Goal: Complete application form

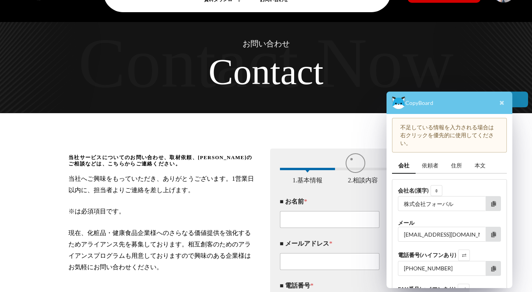
click at [437, 168] on link "依頼者" at bounding box center [430, 166] width 29 height 16
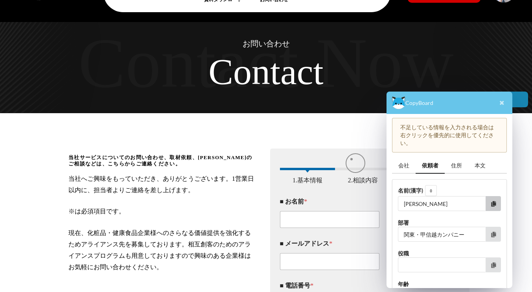
click at [492, 202] on icon at bounding box center [493, 203] width 7 height 5
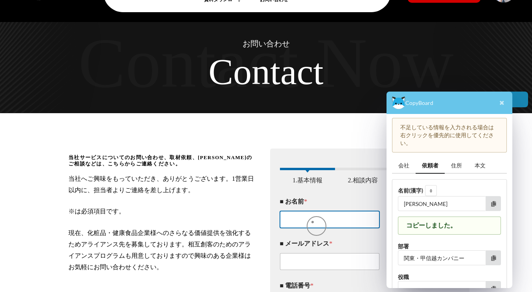
click at [313, 223] on input "■ お名前 *" at bounding box center [330, 219] width 100 height 17
type input "[PERSON_NAME]"
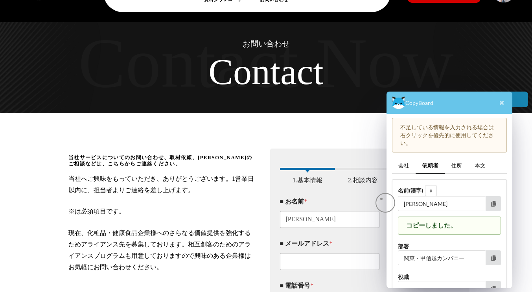
click at [405, 168] on link "会社" at bounding box center [404, 166] width 24 height 16
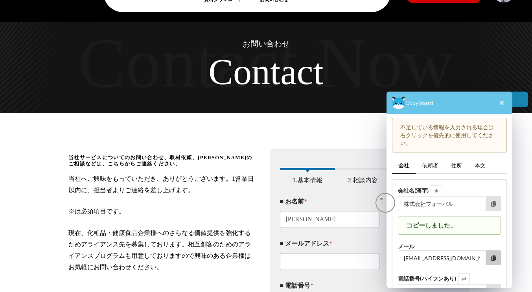
click at [493, 253] on button at bounding box center [493, 258] width 15 height 15
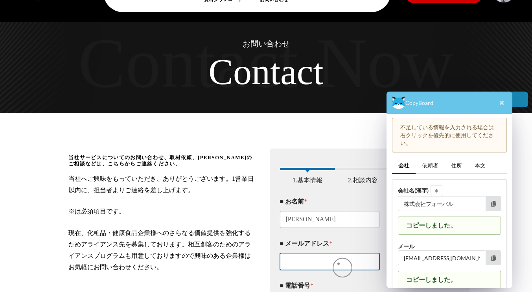
click at [338, 264] on input "■ メールアドレス *" at bounding box center [330, 261] width 100 height 17
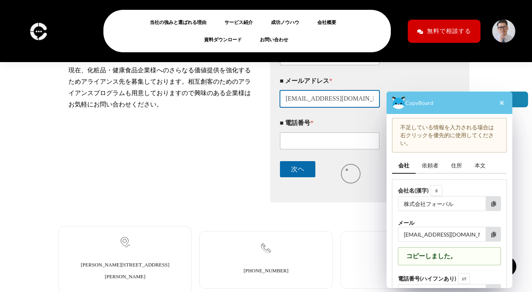
scroll to position [207, 0]
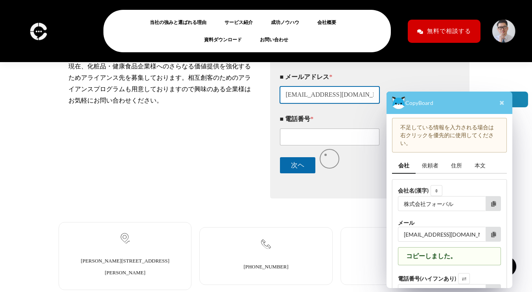
type input "[EMAIL_ADDRESS][DOMAIN_NAME]"
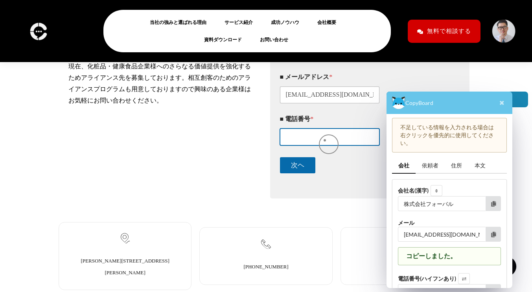
click at [325, 140] on input "■ 電話番号 *" at bounding box center [330, 137] width 100 height 17
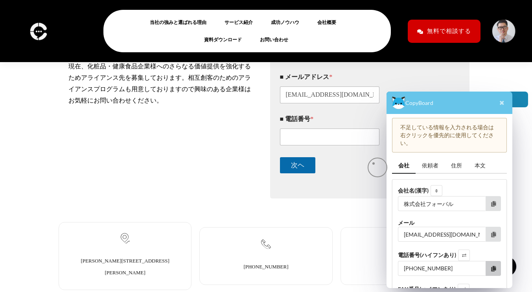
click at [495, 268] on icon at bounding box center [493, 268] width 7 height 5
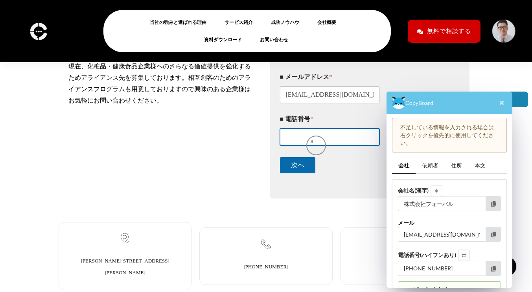
click at [312, 142] on input "■ 電話番号 *" at bounding box center [330, 137] width 100 height 17
type input "[PHONE_NUMBER]"
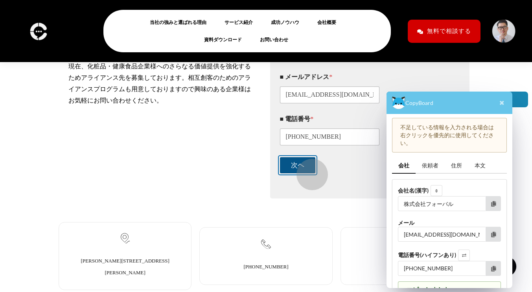
click at [308, 171] on button "次ヘ" at bounding box center [297, 165] width 35 height 16
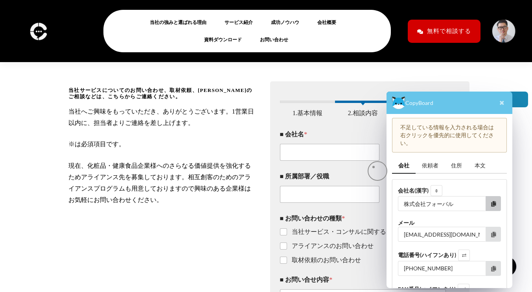
scroll to position [107, 0]
click at [489, 201] on button at bounding box center [493, 203] width 15 height 15
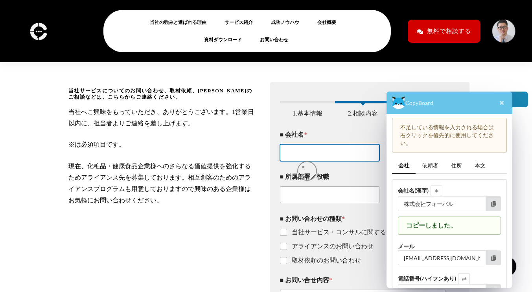
click at [303, 161] on input "■ 会社名 *" at bounding box center [330, 152] width 100 height 17
paste input "株式会社フォーバル"
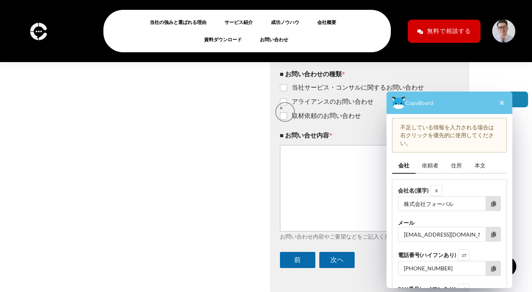
scroll to position [250, 0]
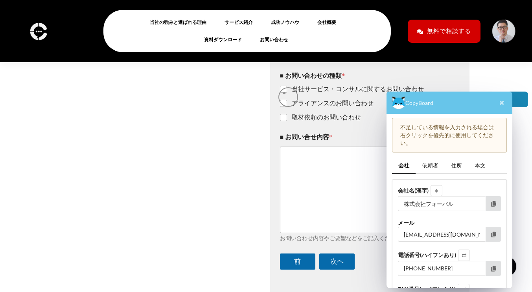
type input "株式会社フォーバル"
click at [284, 93] on input "当社サービス・コンサルに関するお問い合わせ" at bounding box center [284, 90] width 6 height 6
checkbox input "true"
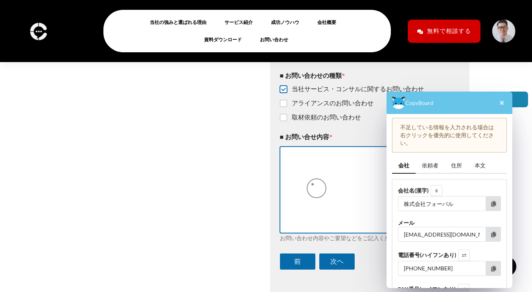
drag, startPoint x: 313, startPoint y: 185, endPoint x: 324, endPoint y: 183, distance: 10.7
click at [313, 185] on textarea "■ お問い合せ内容 *" at bounding box center [363, 190] width 166 height 86
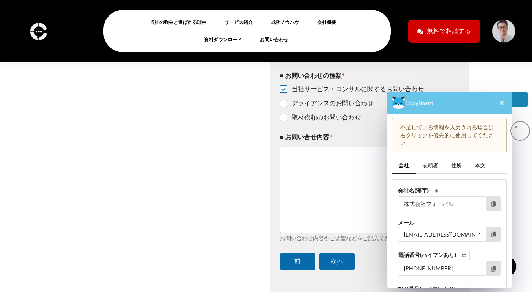
click at [484, 162] on link "本文" at bounding box center [481, 166] width 24 height 16
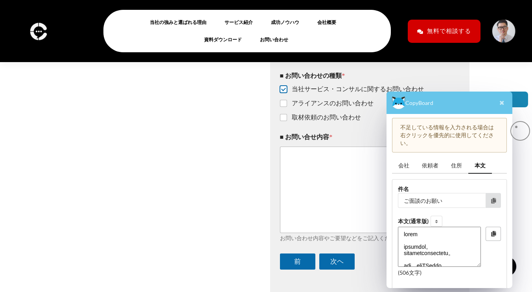
click at [493, 232] on icon at bounding box center [493, 233] width 7 height 5
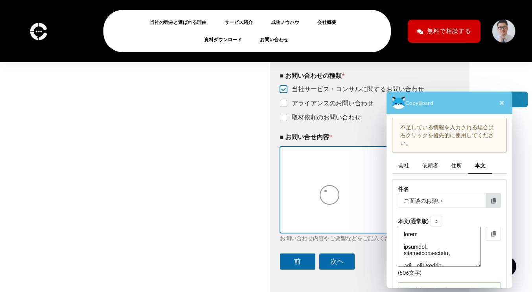
drag, startPoint x: 326, startPoint y: 191, endPoint x: 34, endPoint y: 121, distance: 300.3
click at [326, 191] on textarea "■ お問い合せ内容 *" at bounding box center [363, 190] width 166 height 86
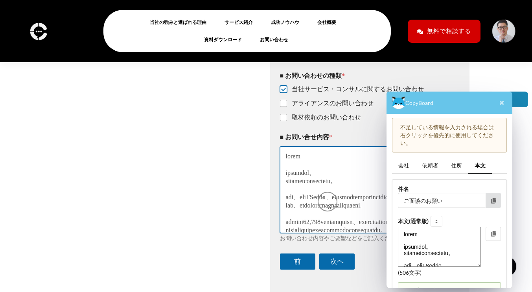
scroll to position [199, 0]
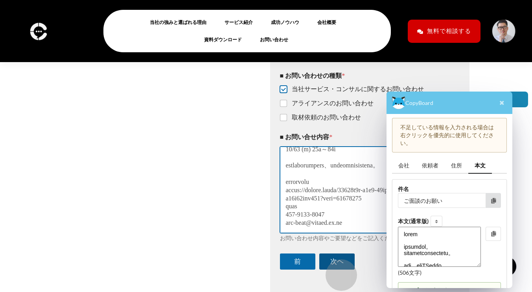
type textarea "lorem ipsumdol。 sitametconsectetu。 adi、eliTSeddo、eiusmodtemporincididuntu。 lab、…"
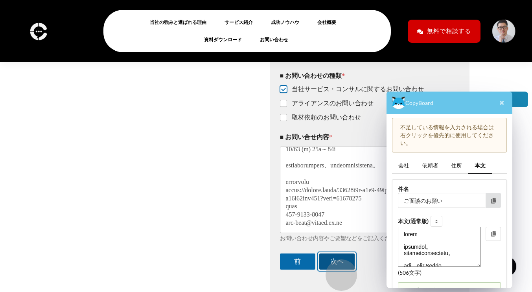
click at [338, 270] on button "次ヘ" at bounding box center [336, 262] width 35 height 16
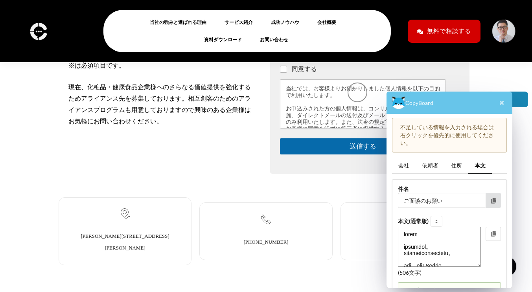
scroll to position [185, 0]
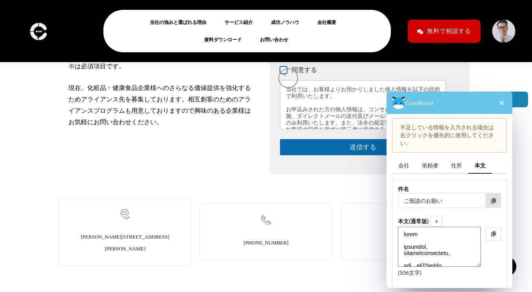
click at [284, 74] on input "同意する" at bounding box center [284, 70] width 6 height 6
checkbox input "true"
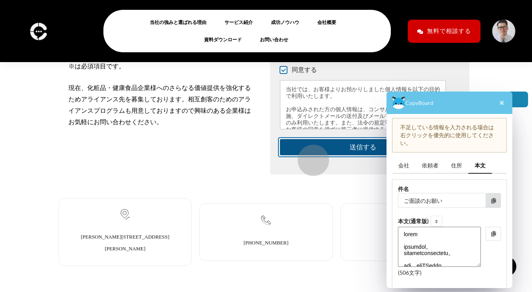
click at [310, 155] on button "送信する" at bounding box center [363, 147] width 166 height 16
